Goal: Book appointment/travel/reservation

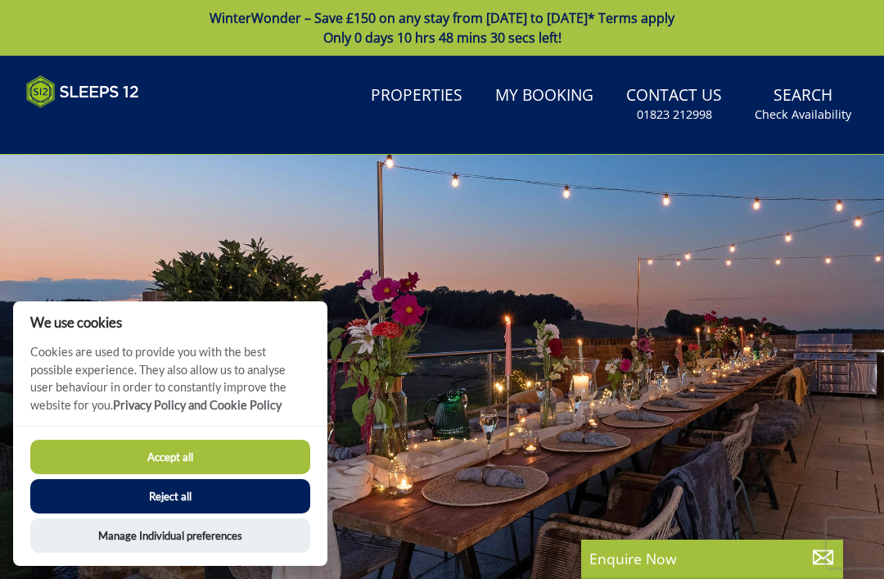
click at [123, 466] on button "Accept all" at bounding box center [170, 457] width 280 height 34
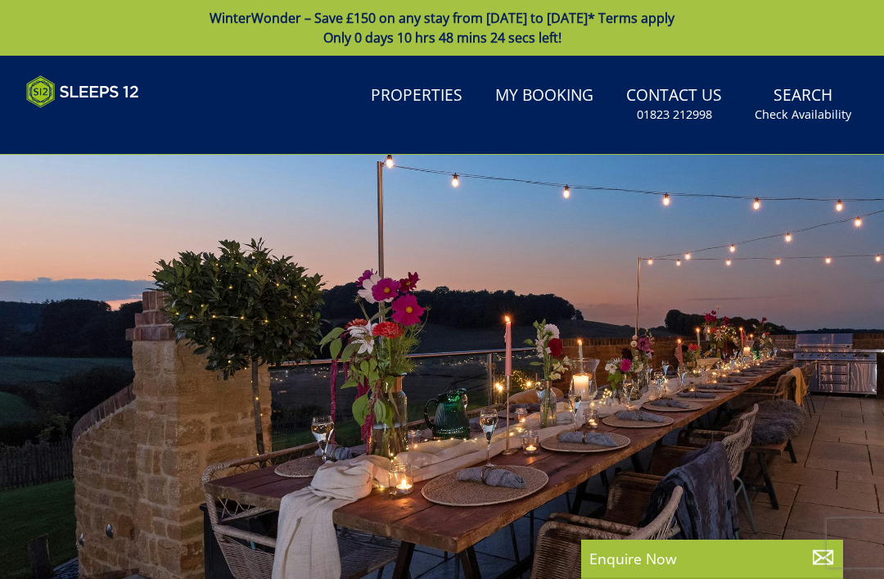
click at [412, 99] on link "Properties" at bounding box center [416, 96] width 105 height 37
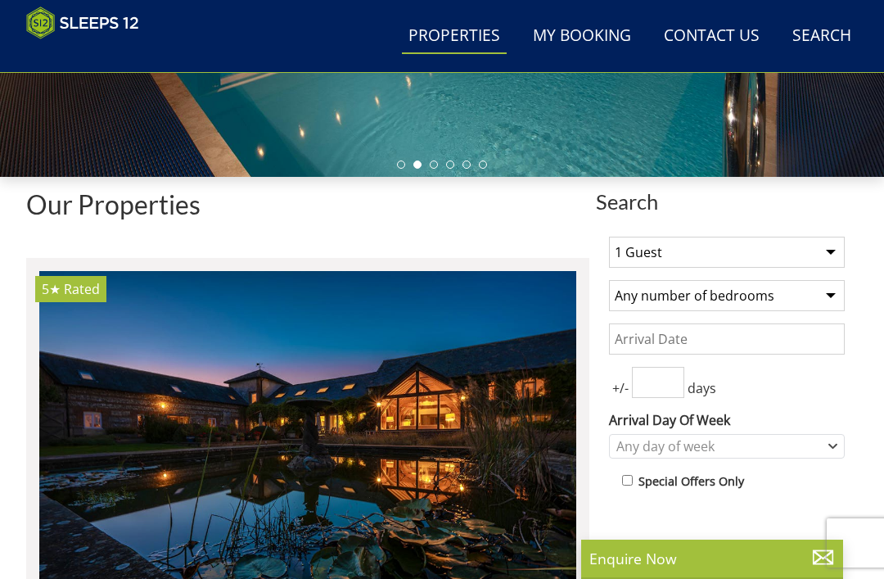
scroll to position [446, 0]
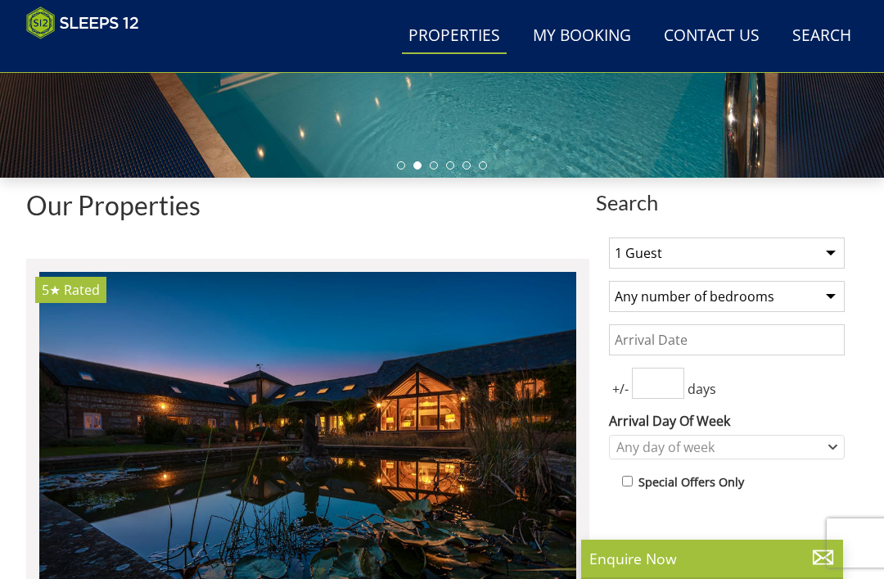
click at [844, 255] on select "1 Guest 2 Guests 3 Guests 4 Guests 5 Guests 6 Guests 7 Guests 8 Guests 9 Guests…" at bounding box center [727, 252] width 236 height 31
select select "12"
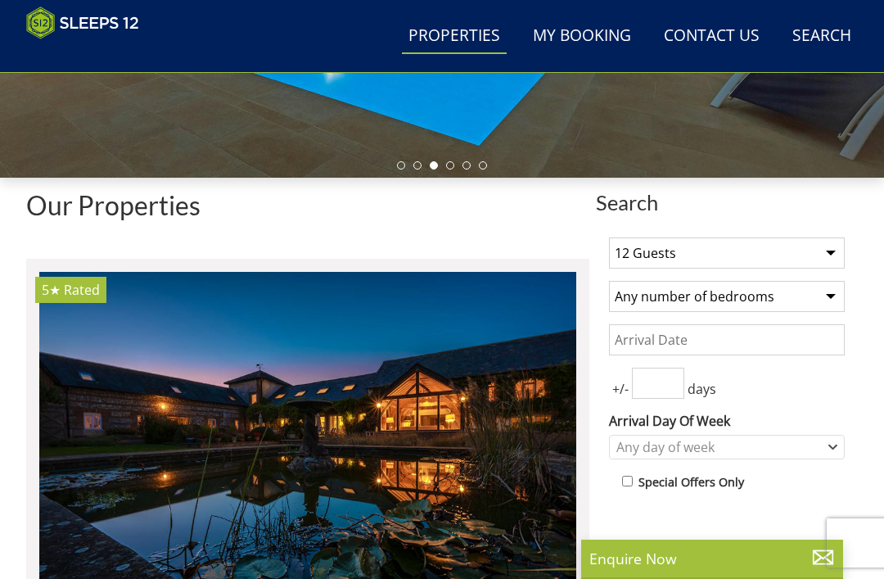
click at [829, 298] on select "Any number of bedrooms 4 Bedrooms 5 Bedrooms 6 Bedrooms 7 Bedrooms 8 Bedrooms 9…" at bounding box center [727, 296] width 236 height 31
select select "6"
click at [738, 340] on input "Date" at bounding box center [727, 339] width 236 height 31
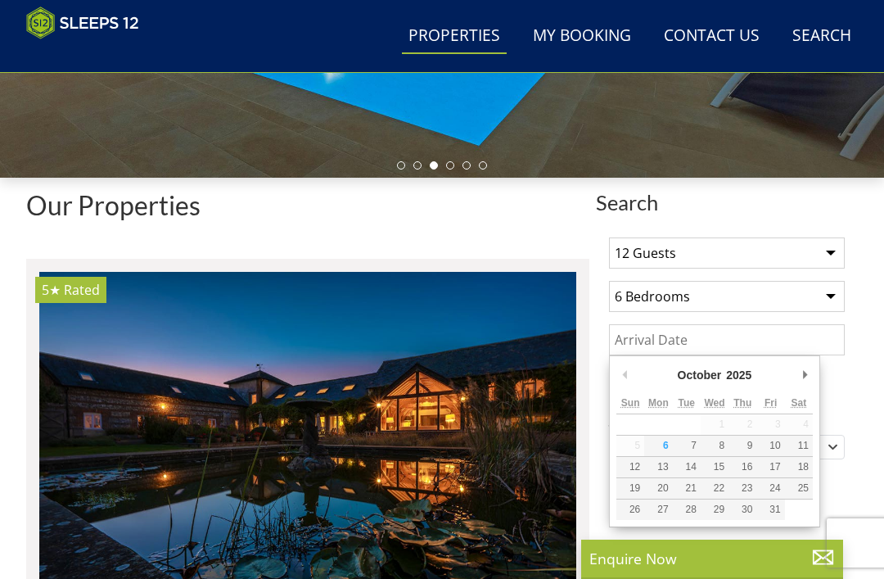
scroll to position [445, 0]
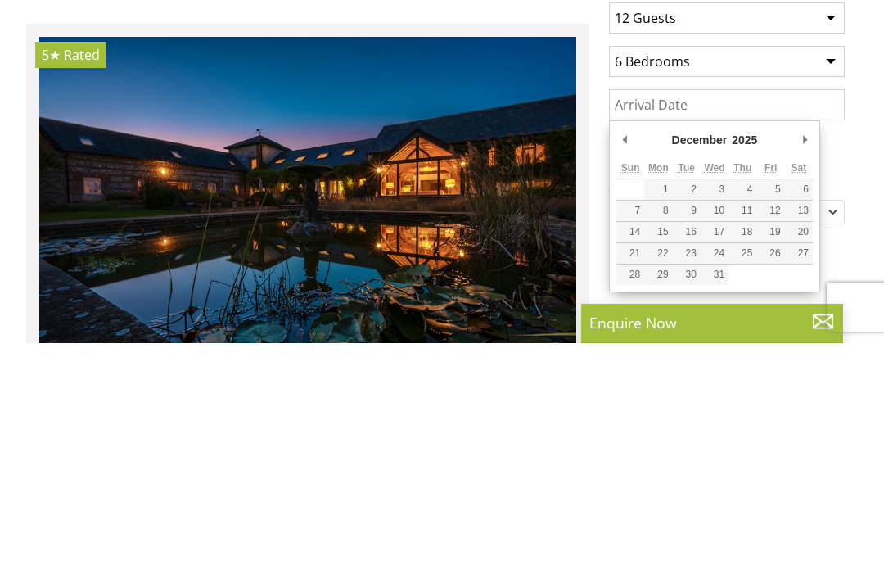
type input "23/12/2025"
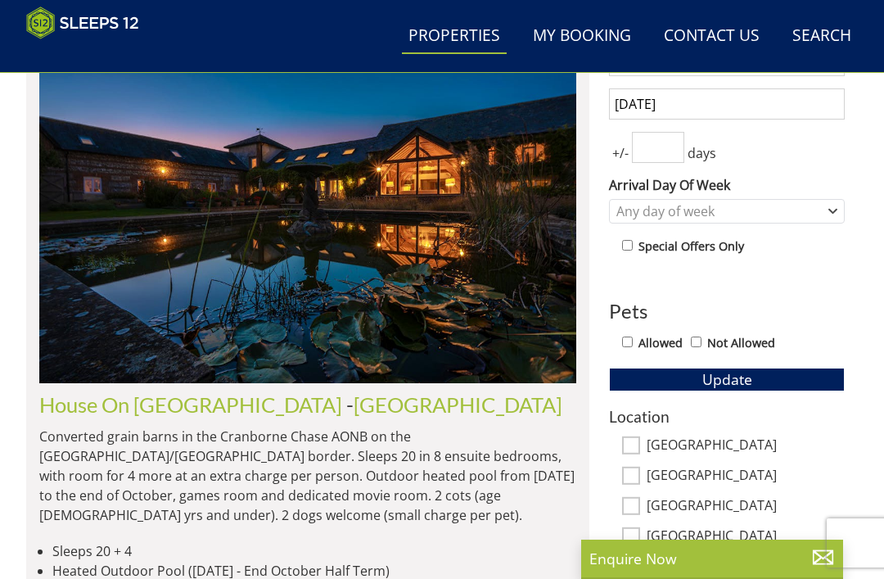
click at [660, 162] on input "number" at bounding box center [658, 147] width 52 height 31
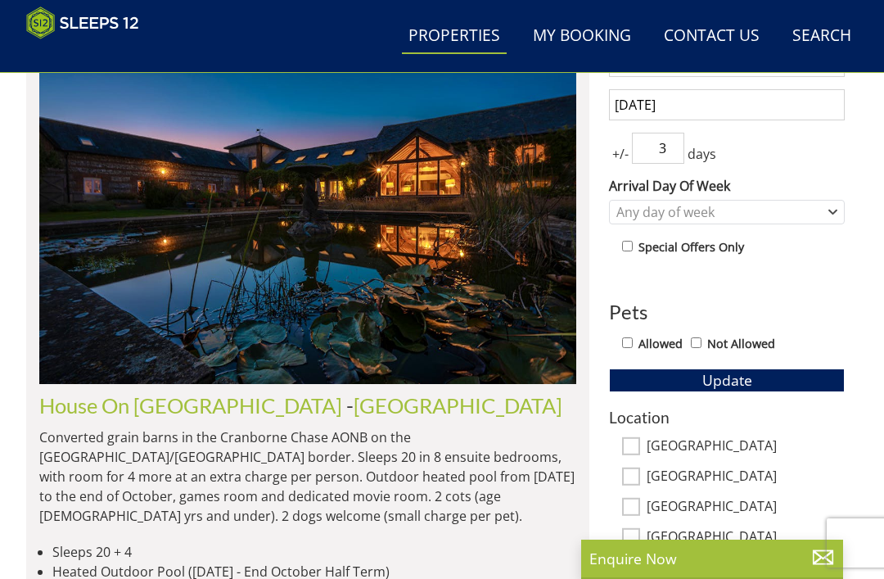
type input "3"
click at [833, 146] on div "+/- 3 days" at bounding box center [727, 148] width 236 height 31
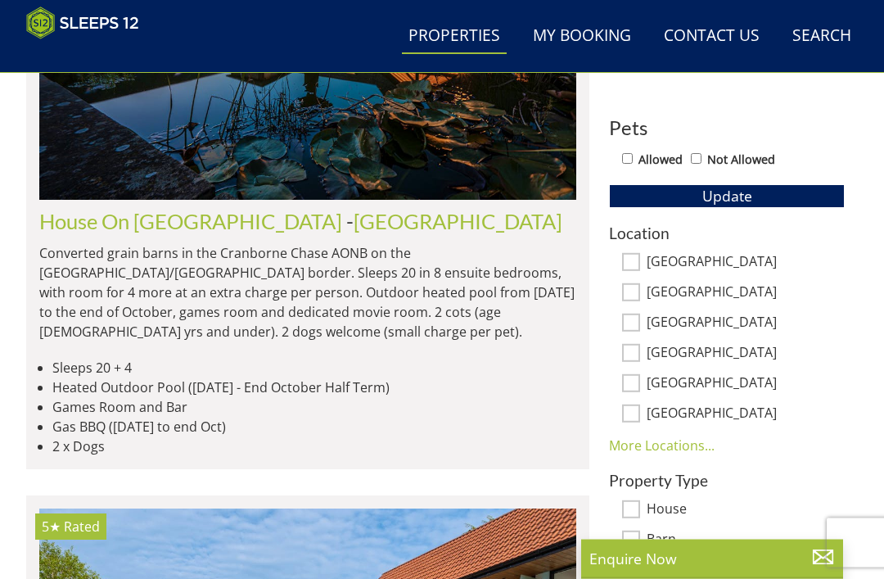
scroll to position [863, 0]
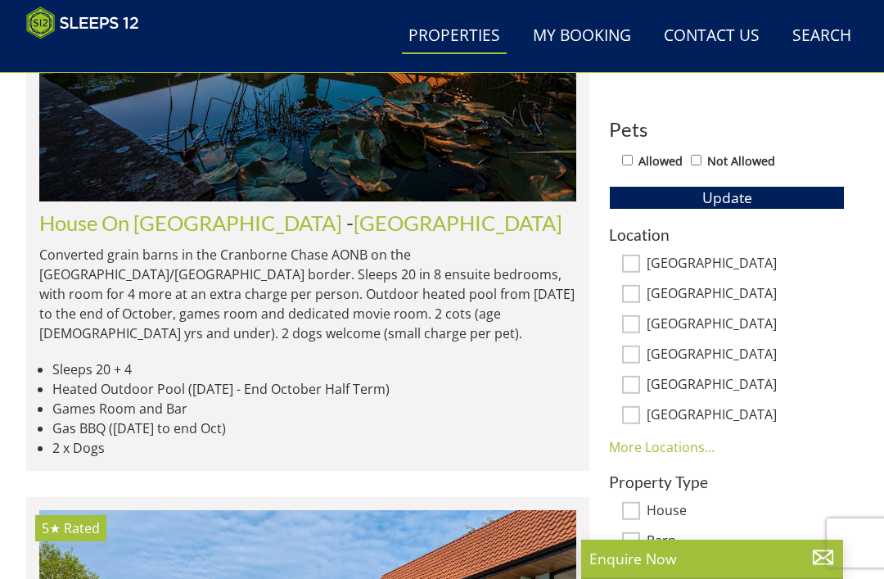
click at [638, 420] on input "[GEOGRAPHIC_DATA]" at bounding box center [631, 415] width 18 height 18
checkbox input "true"
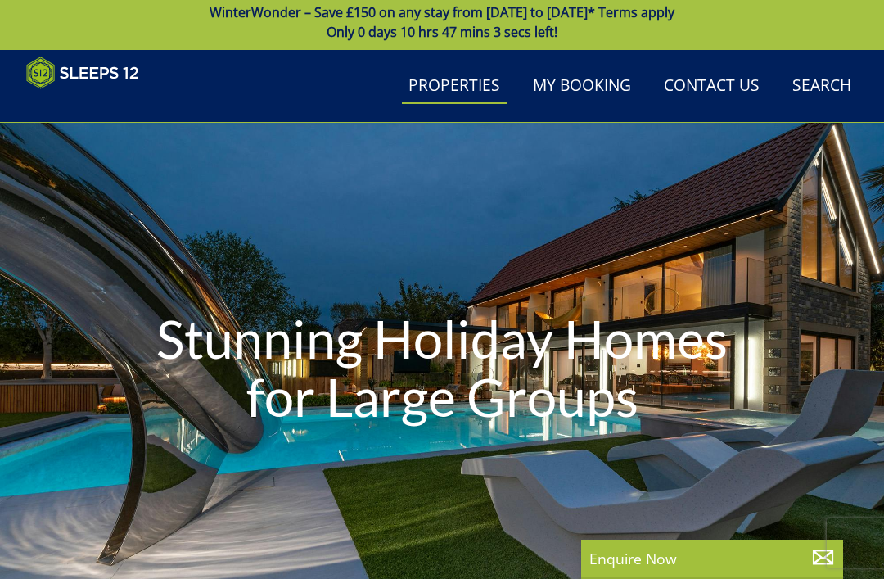
scroll to position [0, 0]
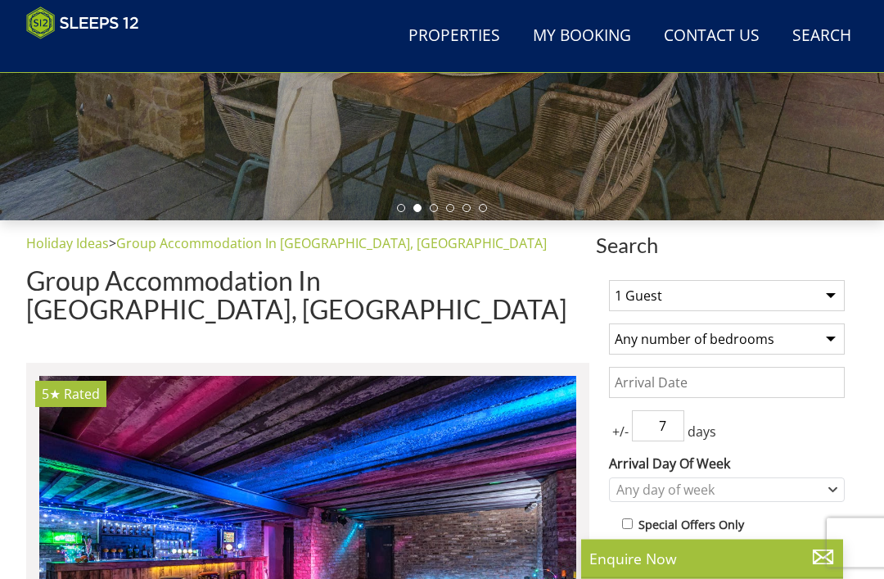
scroll to position [404, 0]
click at [844, 295] on select "1 Guest 2 Guests 3 Guests 4 Guests 5 Guests 6 Guests 7 Guests 8 Guests 9 Guests…" at bounding box center [727, 295] width 236 height 31
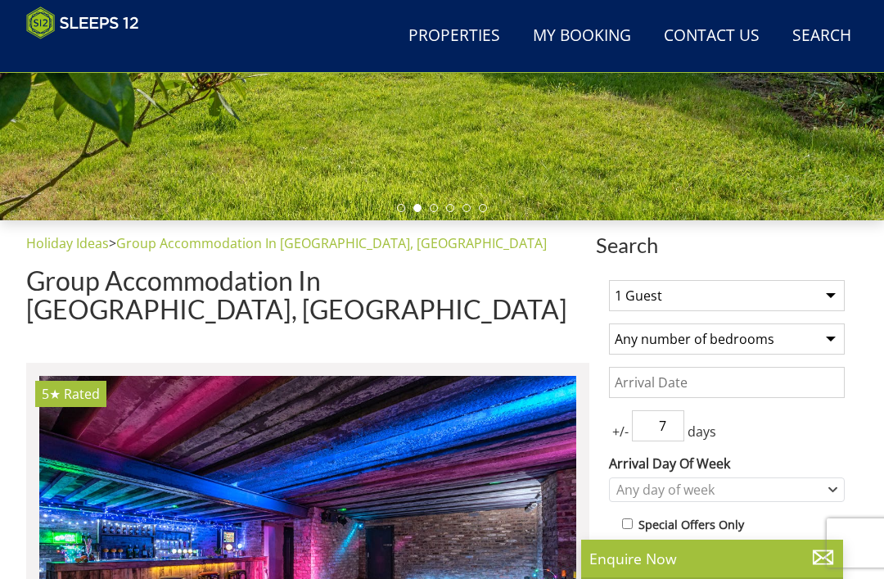
select select "12"
click at [788, 345] on select "Any number of bedrooms 4 Bedrooms 5 Bedrooms 6 Bedrooms 7 Bedrooms 8 Bedrooms 9…" at bounding box center [727, 338] width 236 height 31
select select "6"
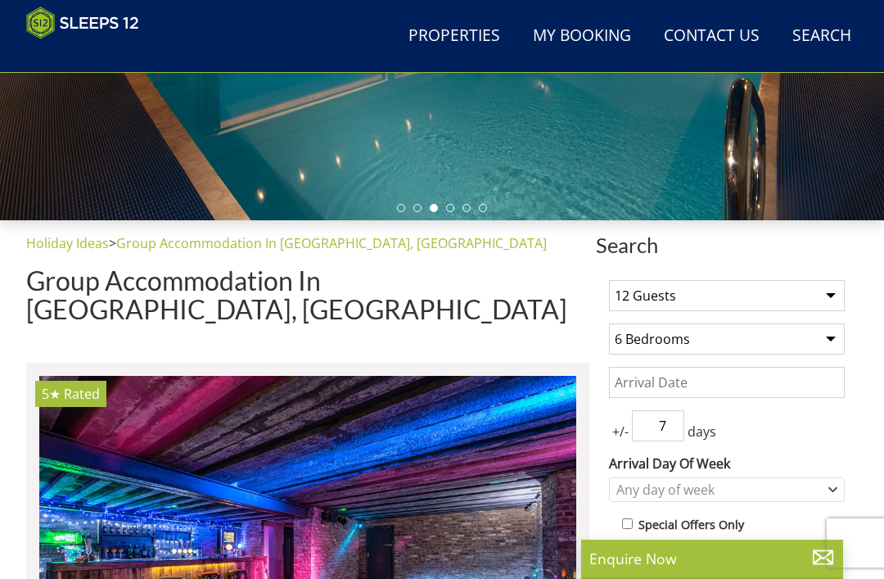
click at [718, 376] on input "Date" at bounding box center [727, 382] width 236 height 31
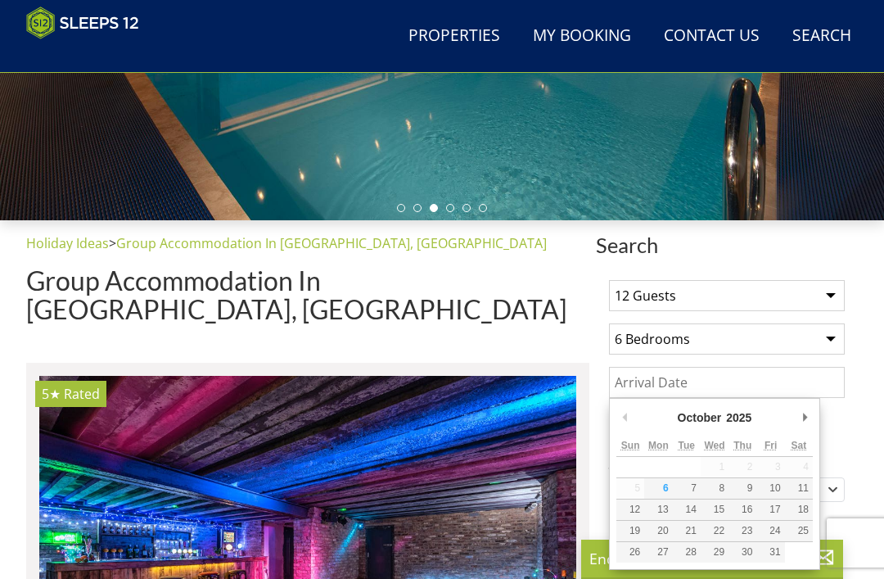
scroll to position [403, 0]
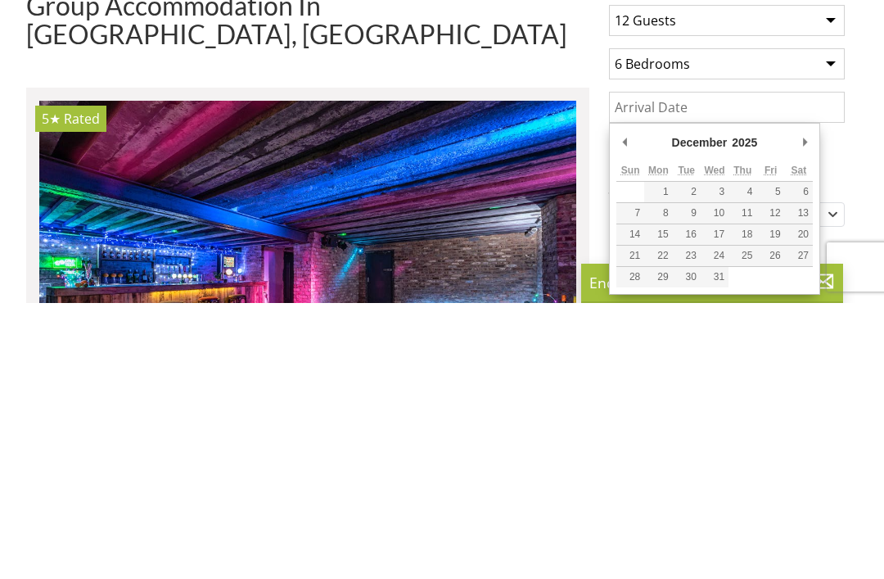
type input "23/12/2025"
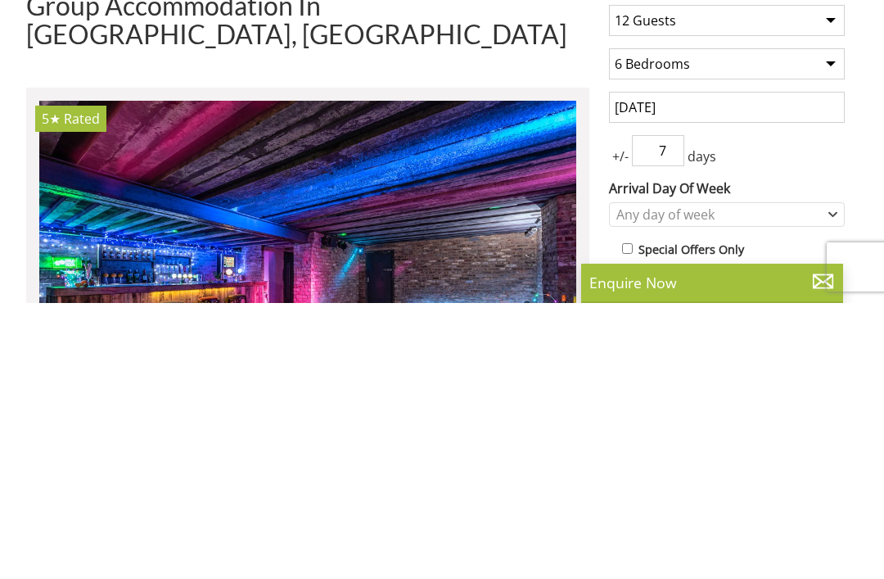
scroll to position [679, 0]
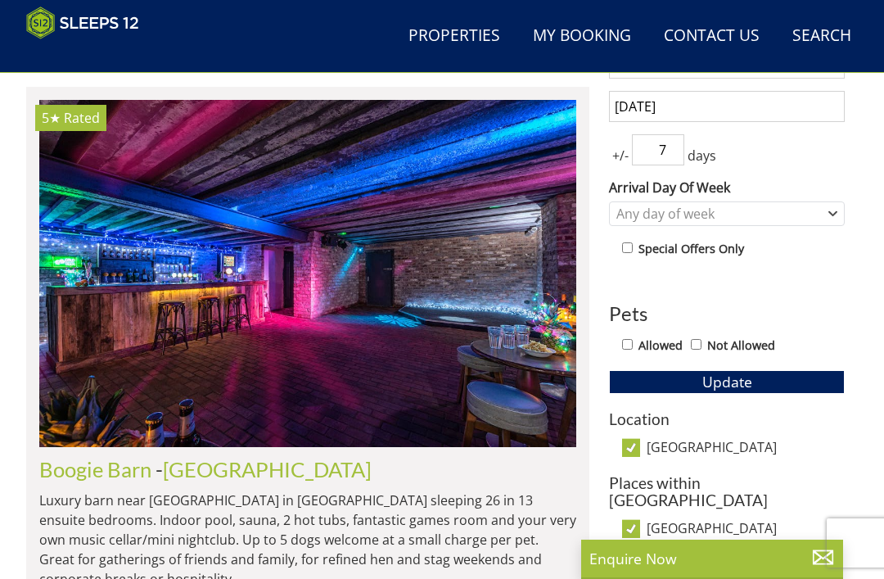
click at [629, 164] on span "+/-" at bounding box center [620, 156] width 23 height 20
click at [624, 163] on span "+/-" at bounding box center [620, 156] width 23 height 20
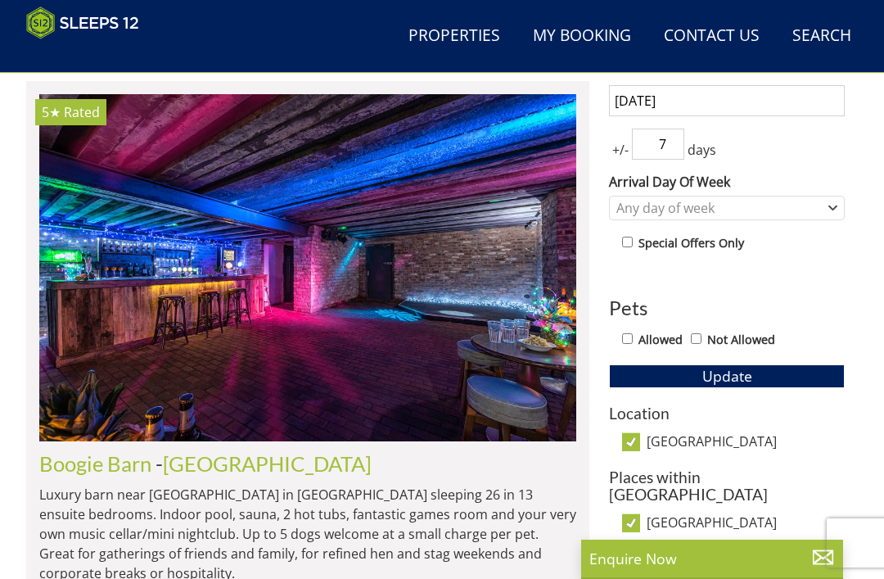
click at [672, 145] on input "7" at bounding box center [658, 143] width 52 height 31
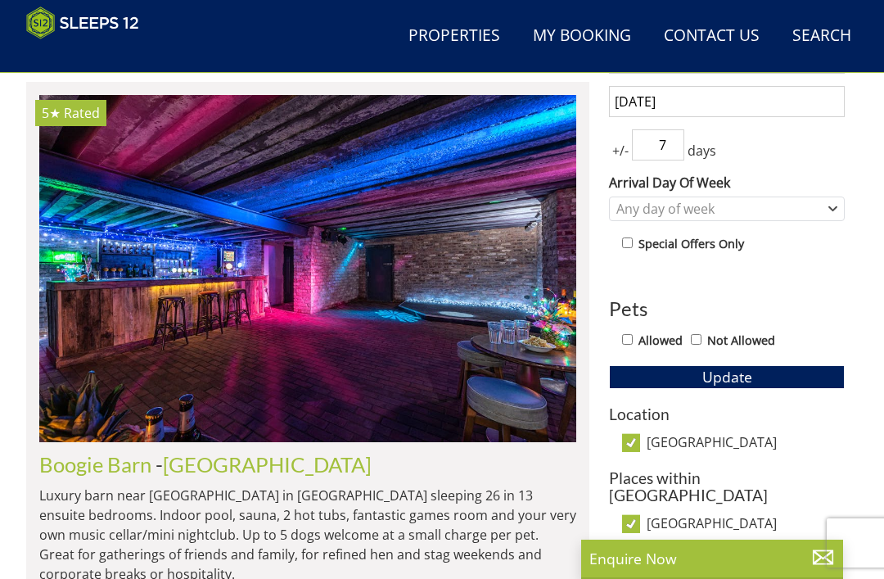
click at [670, 149] on input "7" at bounding box center [658, 144] width 52 height 31
click at [670, 148] on input "7" at bounding box center [658, 144] width 52 height 31
type input "3"
click at [801, 156] on div "+/- 3 days" at bounding box center [727, 144] width 236 height 31
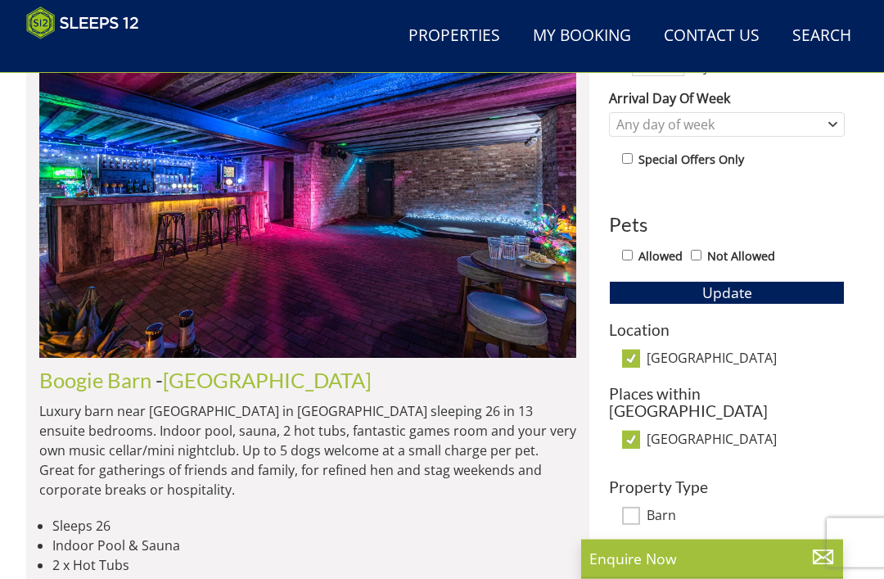
scroll to position [772, 0]
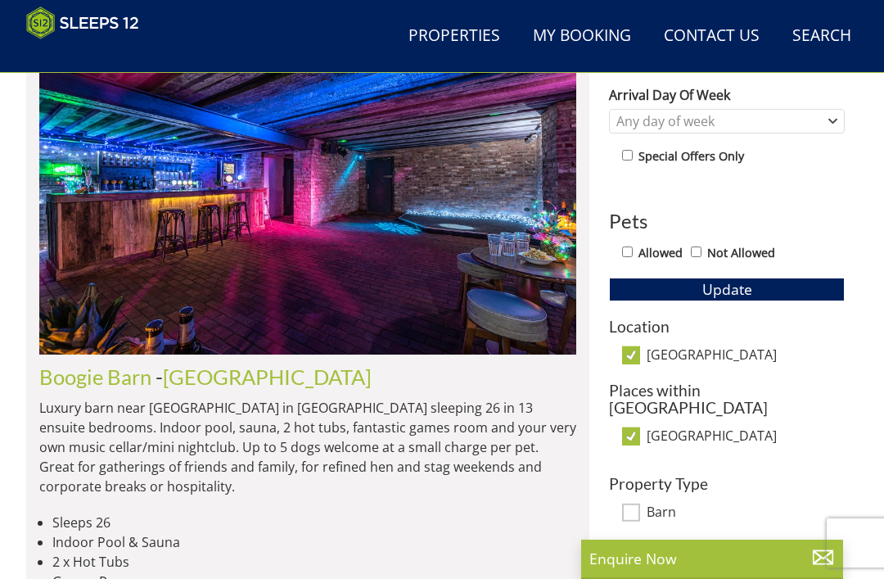
click at [633, 358] on input "[GEOGRAPHIC_DATA]" at bounding box center [631, 355] width 18 height 18
checkbox input "false"
click at [767, 288] on button "Update" at bounding box center [727, 288] width 236 height 23
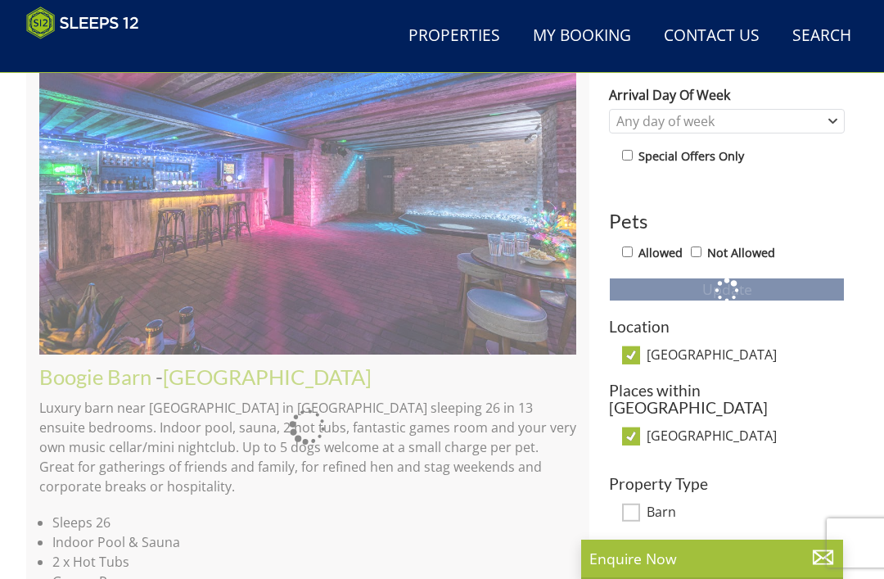
click at [631, 354] on input "[GEOGRAPHIC_DATA]" at bounding box center [631, 355] width 18 height 18
checkbox input "false"
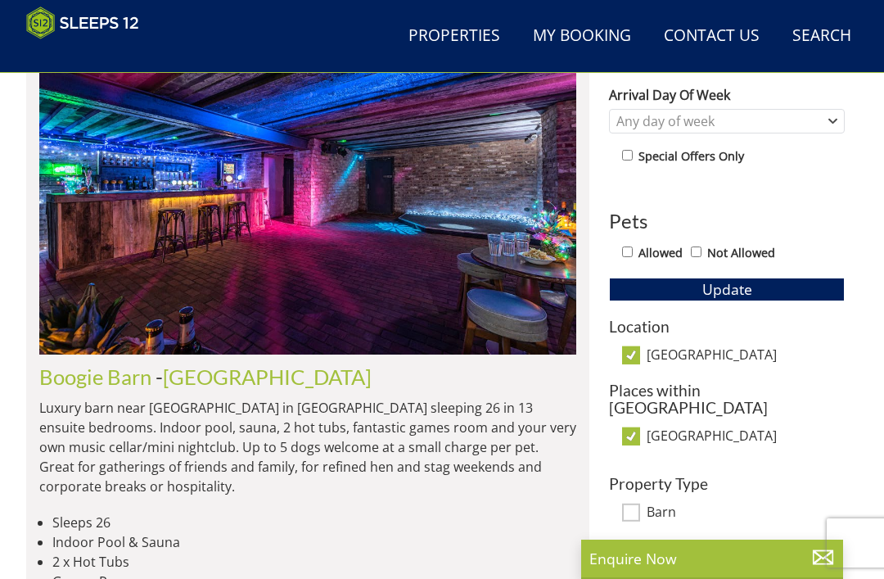
click at [791, 277] on button "Update" at bounding box center [727, 288] width 236 height 23
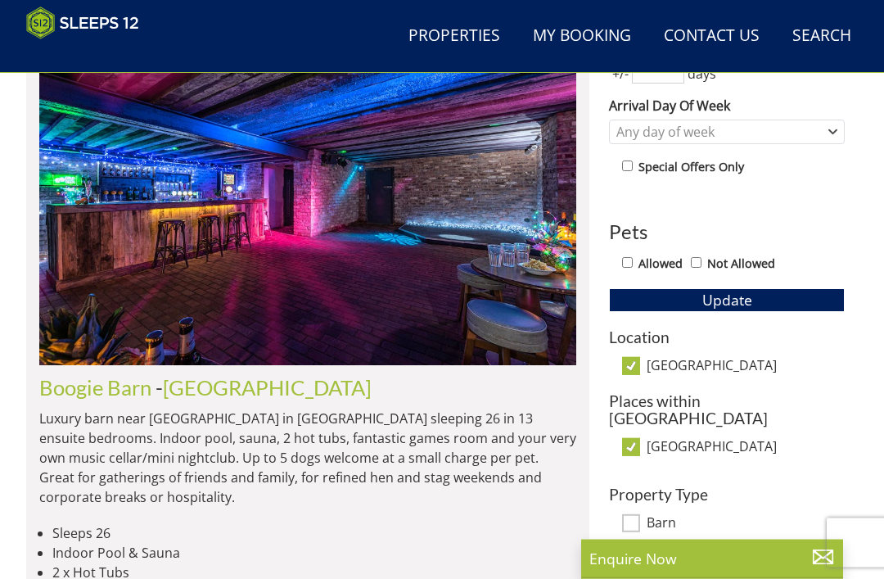
scroll to position [761, 0]
click at [629, 367] on input "[GEOGRAPHIC_DATA]" at bounding box center [631, 366] width 18 height 18
checkbox input "false"
click at [628, 438] on input "[GEOGRAPHIC_DATA]" at bounding box center [631, 447] width 18 height 18
checkbox input "false"
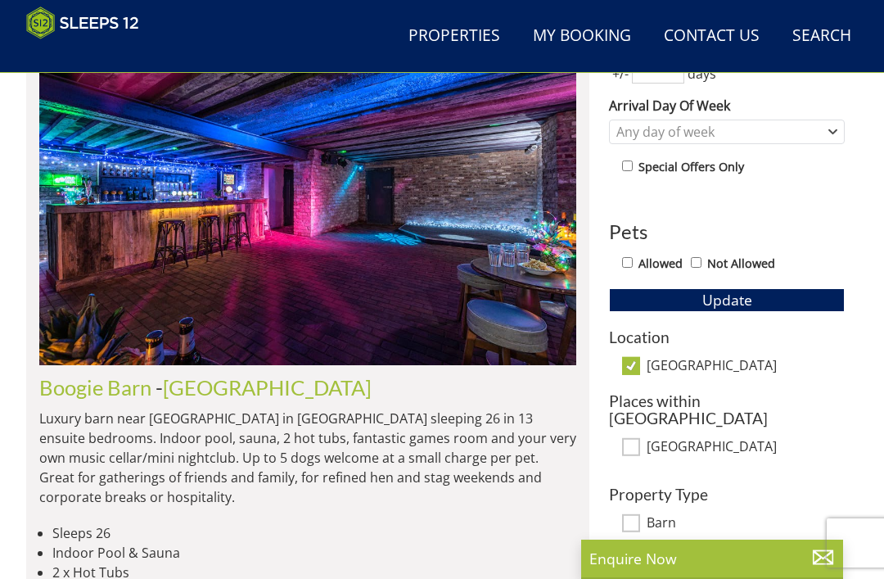
click at [630, 357] on input "[GEOGRAPHIC_DATA]" at bounding box center [631, 366] width 18 height 18
checkbox input "false"
click at [633, 438] on input "[GEOGRAPHIC_DATA]" at bounding box center [631, 447] width 18 height 18
checkbox input "false"
click at [633, 366] on input "[GEOGRAPHIC_DATA]" at bounding box center [631, 366] width 18 height 18
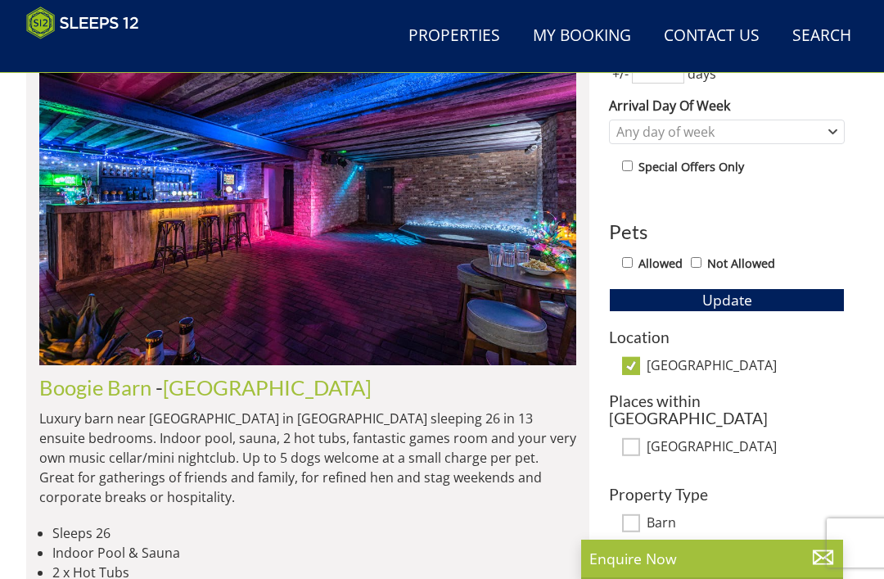
checkbox input "false"
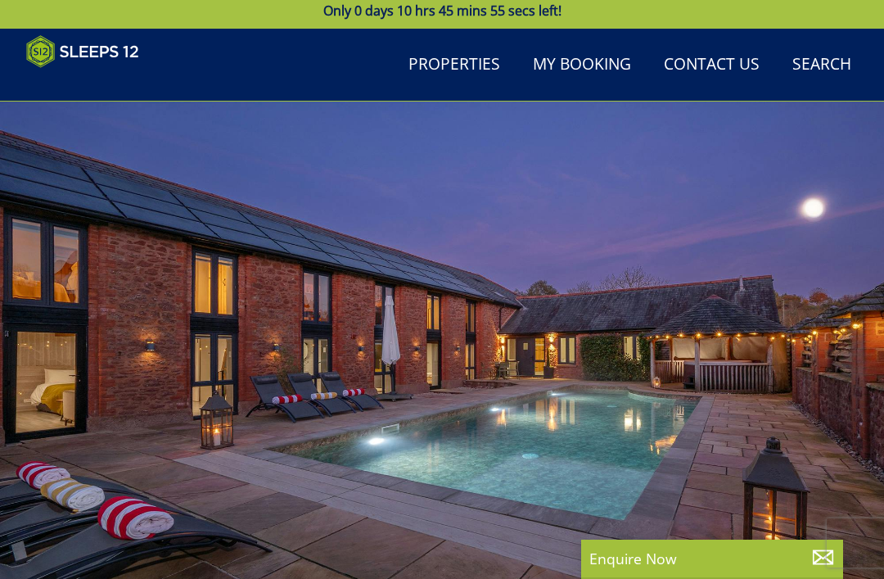
scroll to position [0, 0]
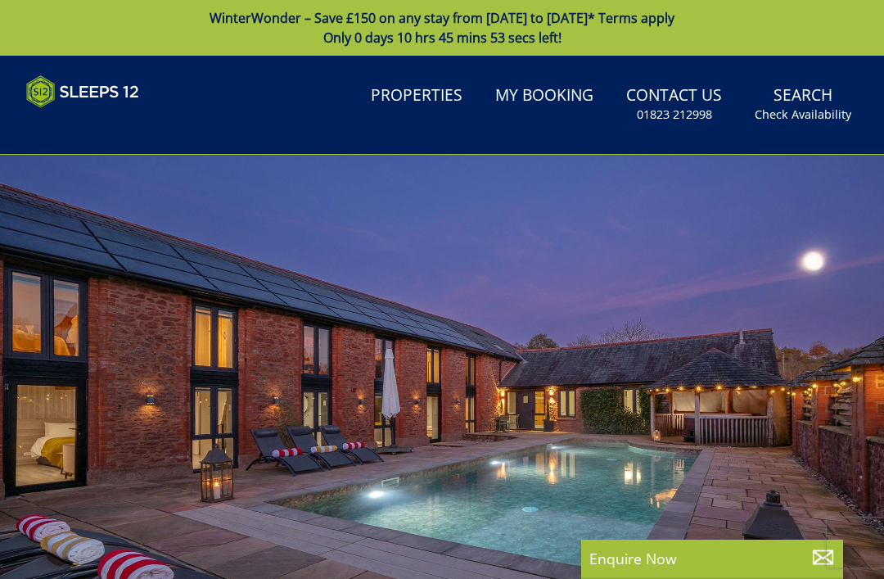
click at [426, 99] on link "Properties" at bounding box center [416, 96] width 105 height 37
select select "12"
select select "6"
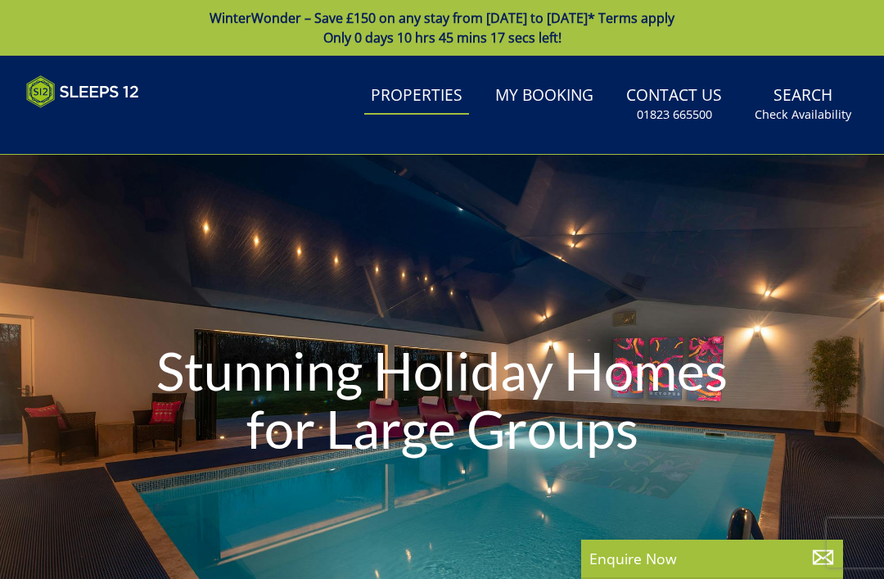
select select "12"
select select "6"
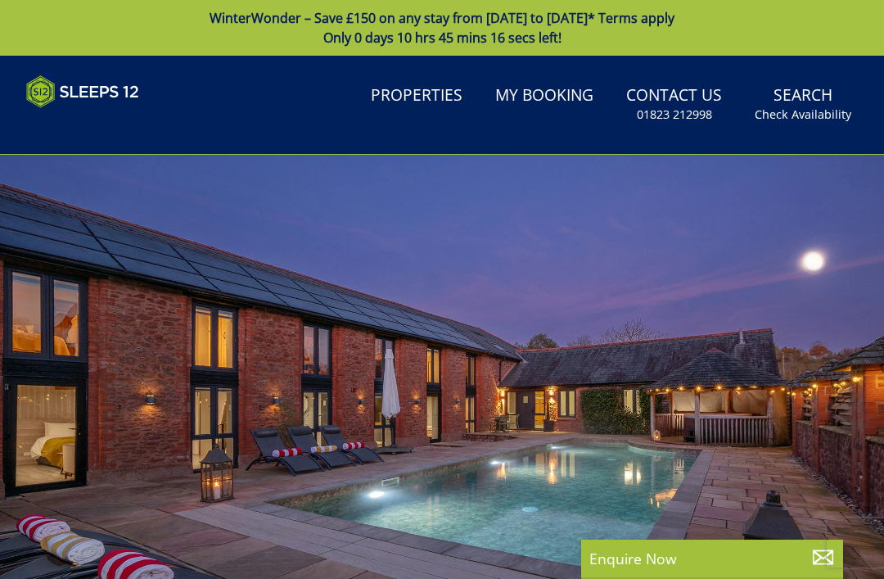
scroll to position [0, 537]
